Goal: Task Accomplishment & Management: Use online tool/utility

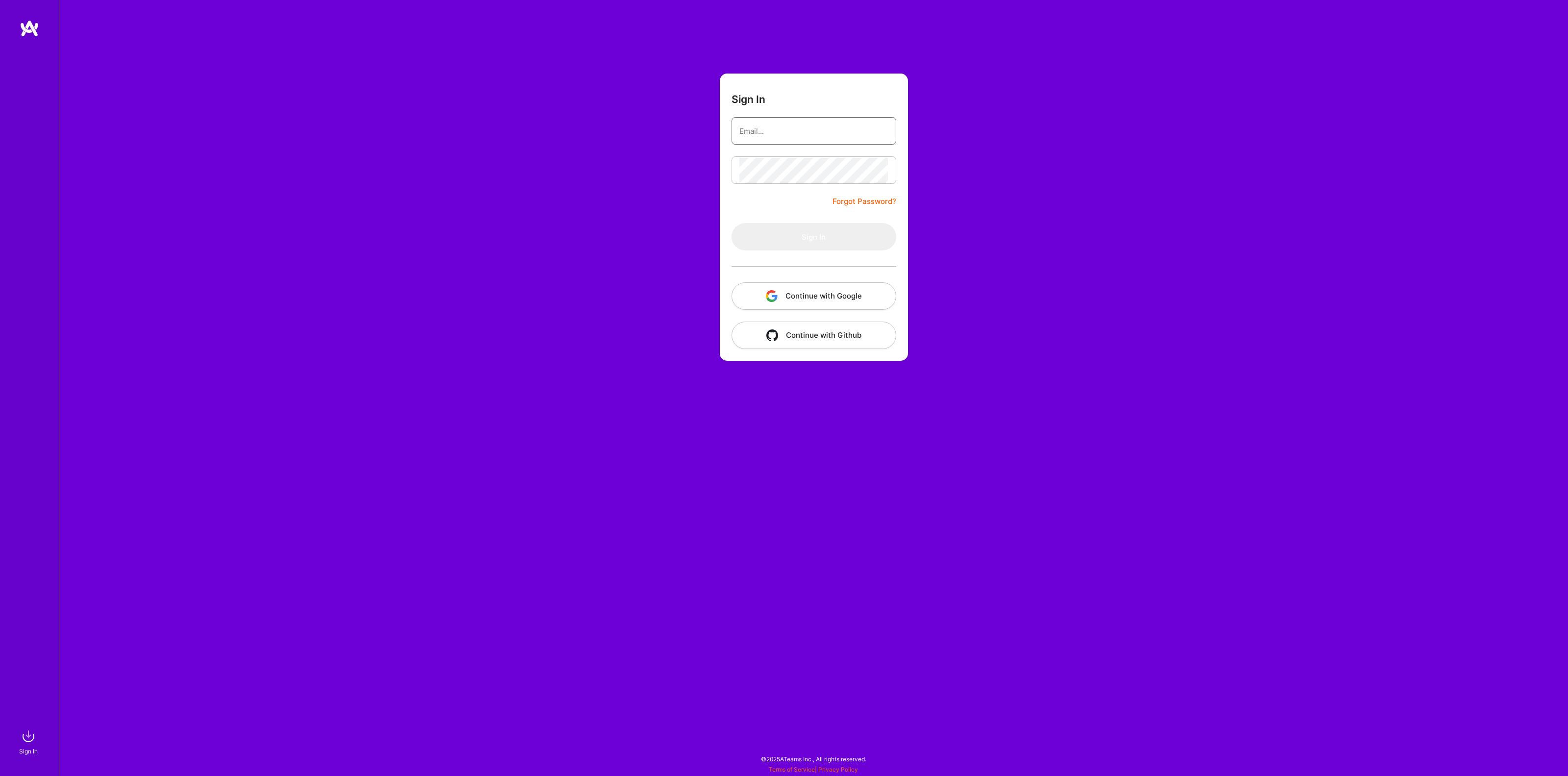
type input "[EMAIL_ADDRESS][DOMAIN_NAME]"
click at [783, 239] on button "Sign In" at bounding box center [813, 237] width 164 height 27
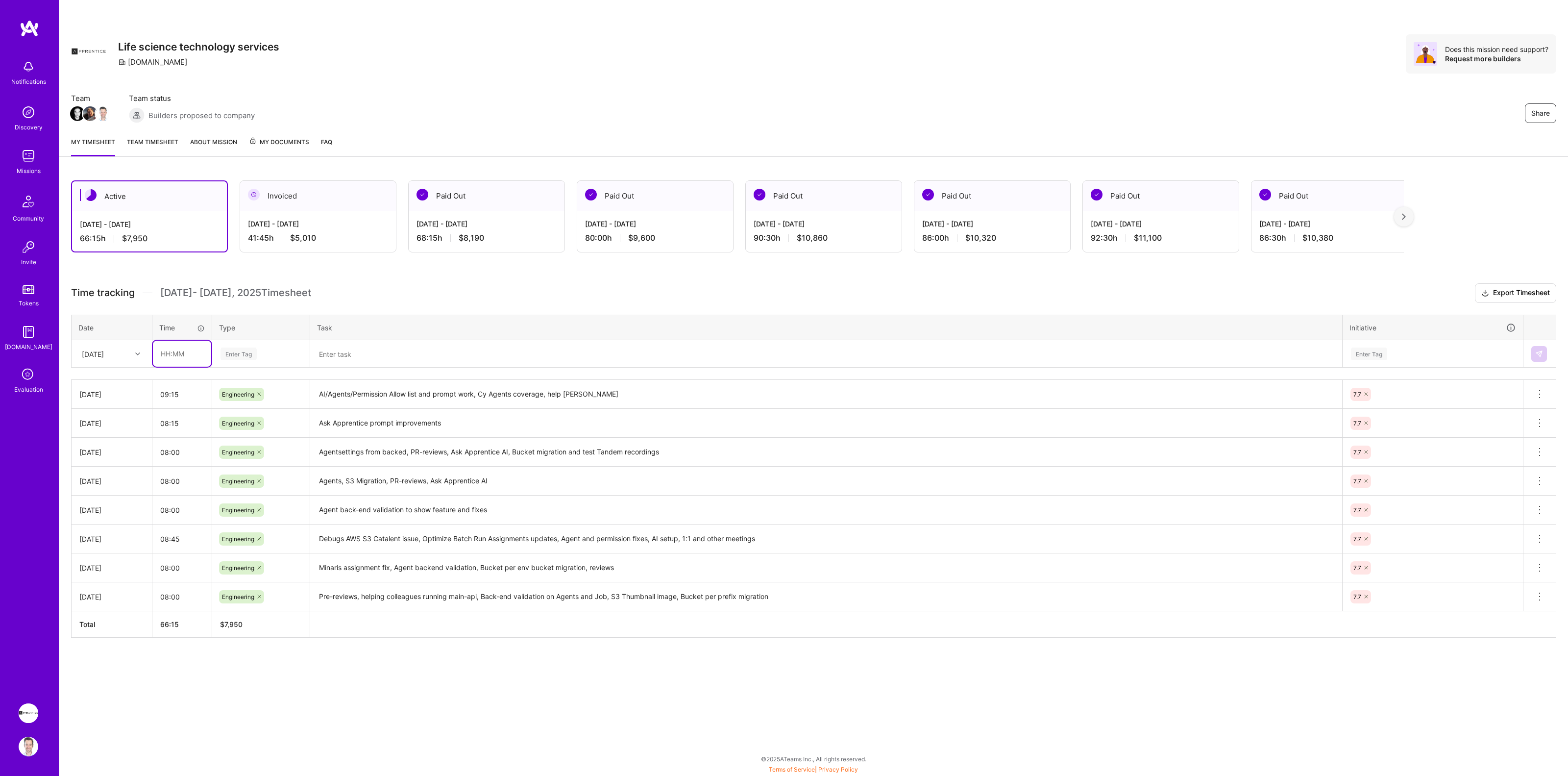
click at [185, 355] on input "text" at bounding box center [181, 354] width 58 height 26
type input "08:30"
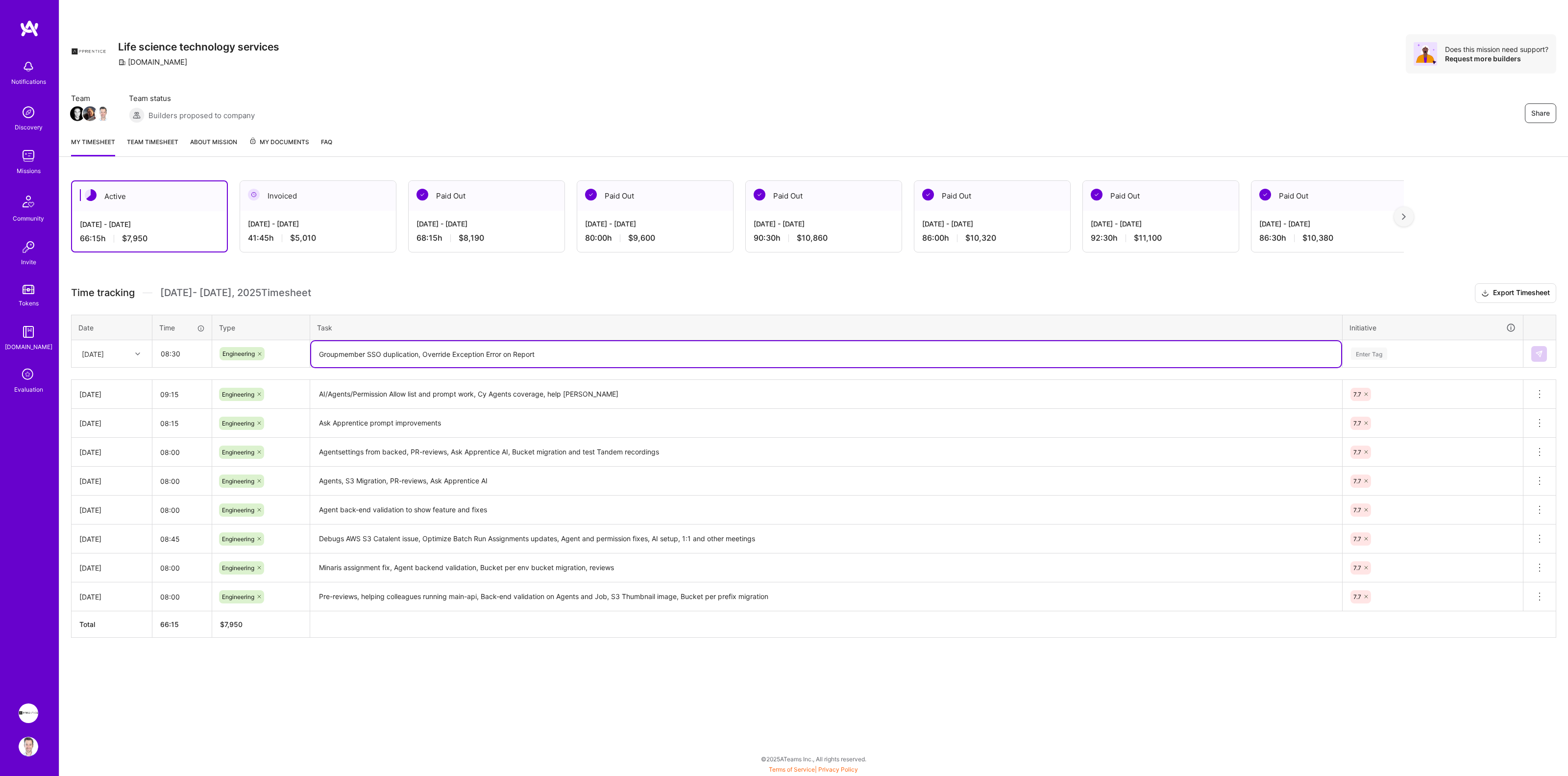
type textarea "Groupmember SSO duplication, Override Exception Error on Report"
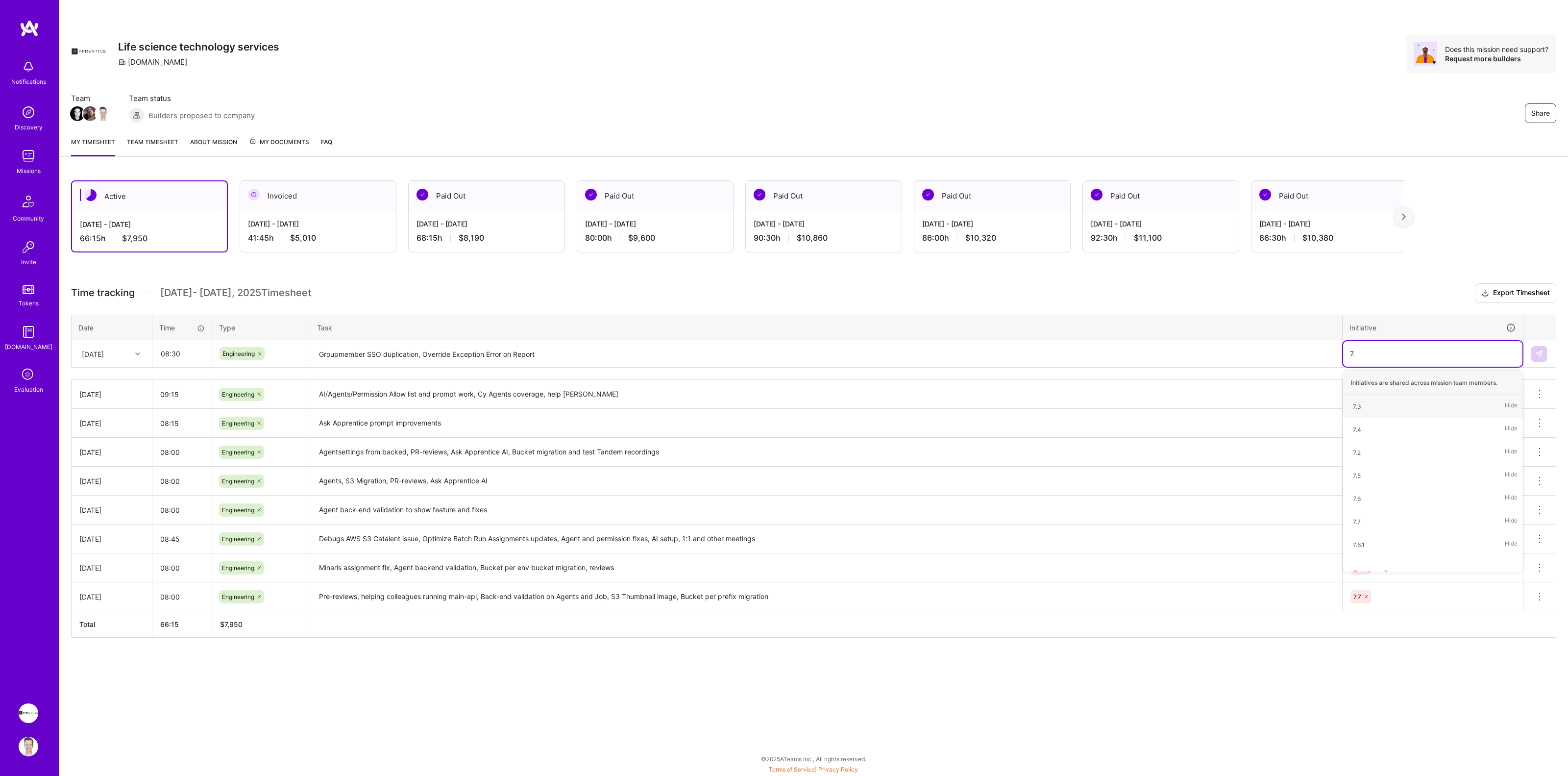
type input "7.6"
